Goal: Information Seeking & Learning: Learn about a topic

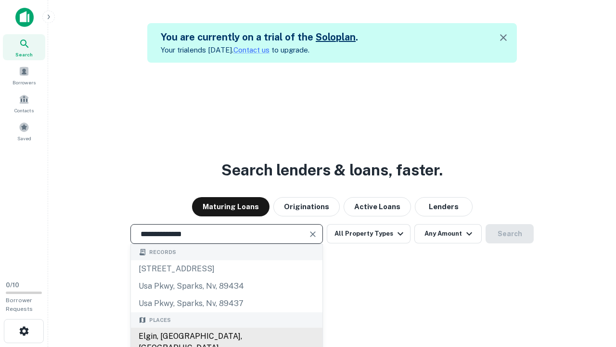
click at [226, 336] on div "Elgin, IL, USA" at bounding box center [227, 341] width 192 height 29
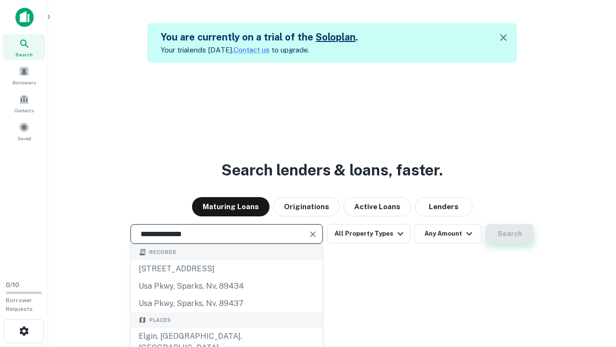
type input "**********"
click at [486, 224] on button "Search" at bounding box center [510, 233] width 48 height 19
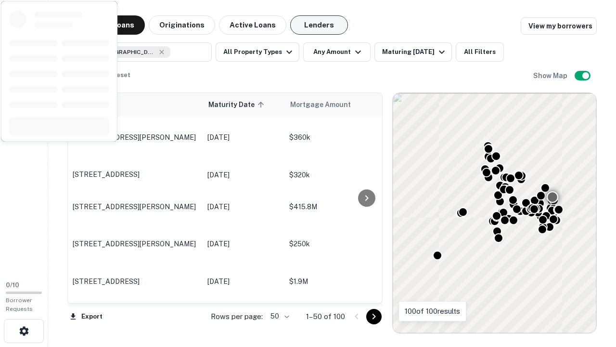
click at [319, 25] on button "Lenders" at bounding box center [319, 24] width 58 height 19
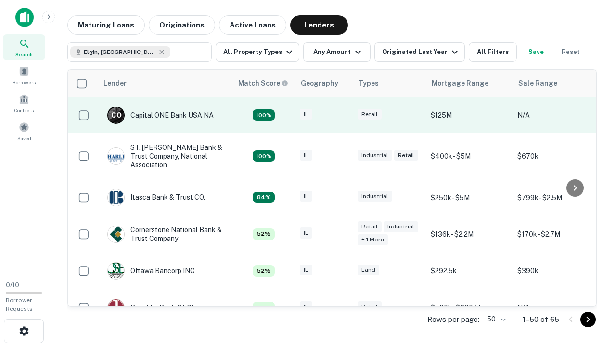
click at [342, 115] on div "IL" at bounding box center [324, 115] width 48 height 13
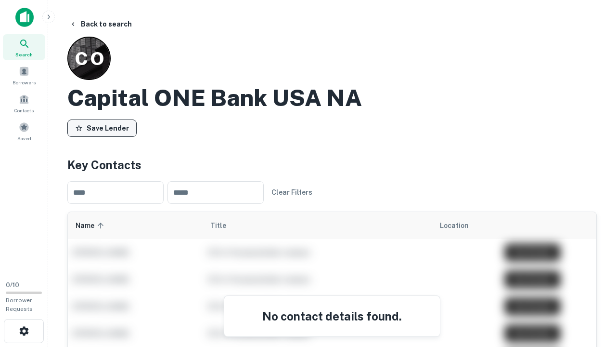
click at [102, 128] on button "Save Lender" at bounding box center [101, 127] width 69 height 17
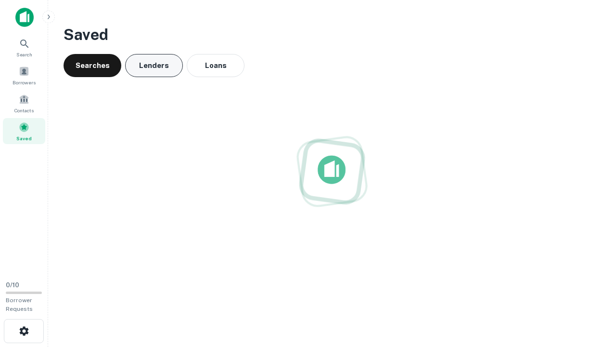
click at [154, 65] on button "Lenders" at bounding box center [154, 65] width 58 height 23
